Goal: Task Accomplishment & Management: Use online tool/utility

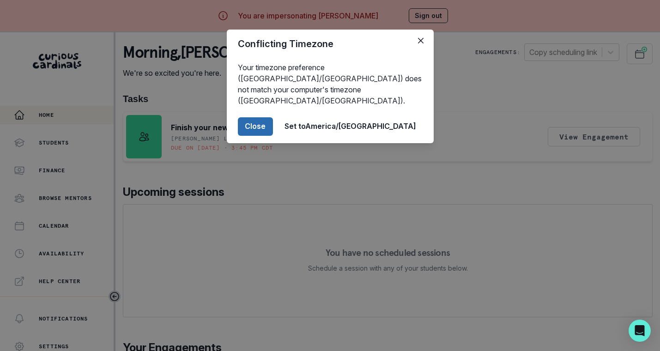
click at [273, 117] on button "Close" at bounding box center [255, 126] width 35 height 18
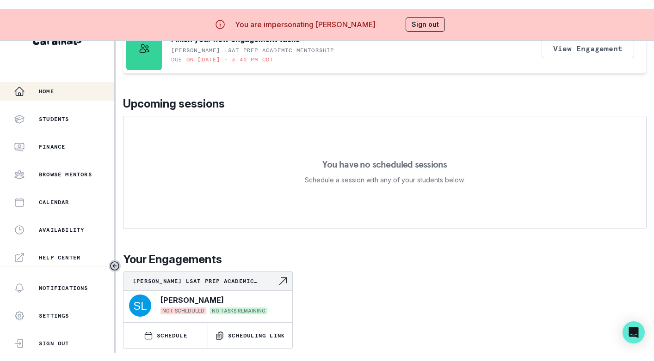
scroll to position [39, 0]
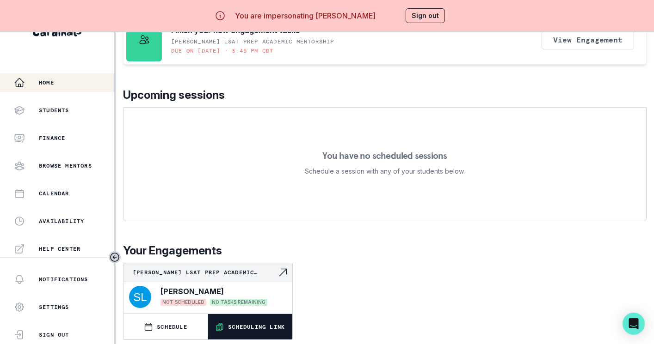
click at [258, 326] on button "Scheduling Link" at bounding box center [250, 326] width 84 height 25
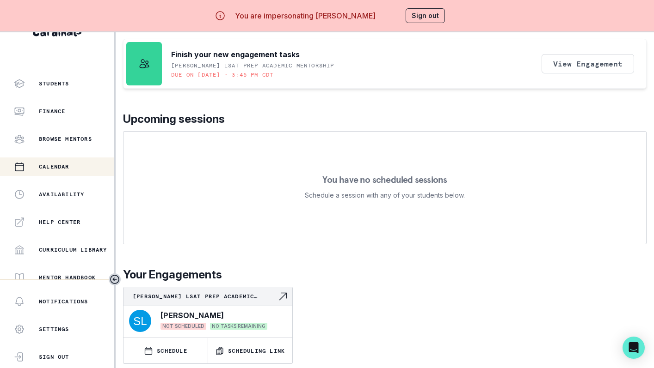
scroll to position [29, 0]
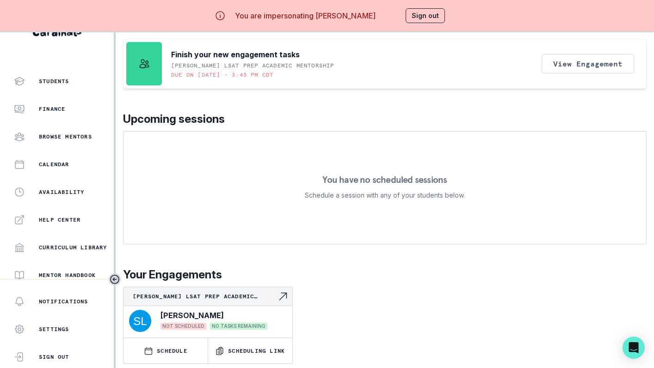
click at [420, 20] on button "Sign out" at bounding box center [424, 15] width 39 height 15
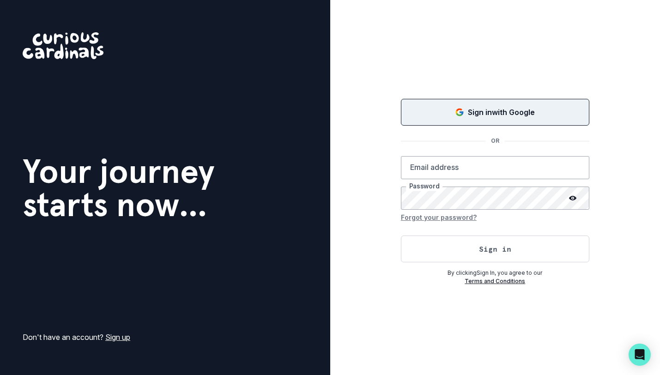
click at [422, 103] on button "Sign in with Google" at bounding box center [495, 112] width 189 height 27
